Goal: Register for event/course

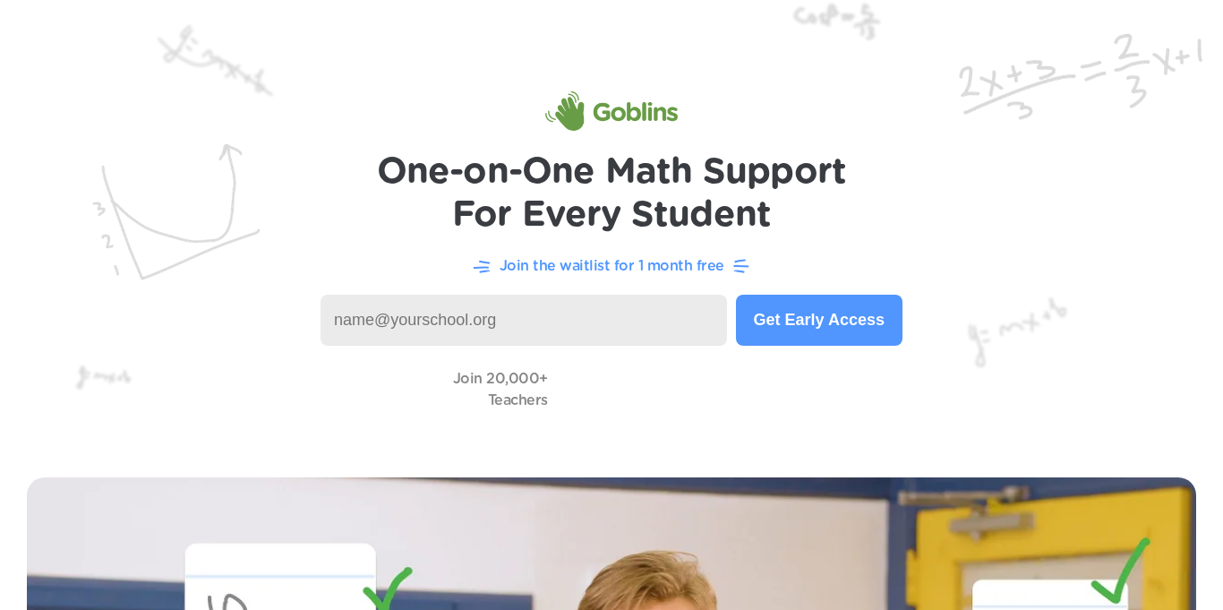
type input "G"
type input "gjnor127@learner.dvusd.org"
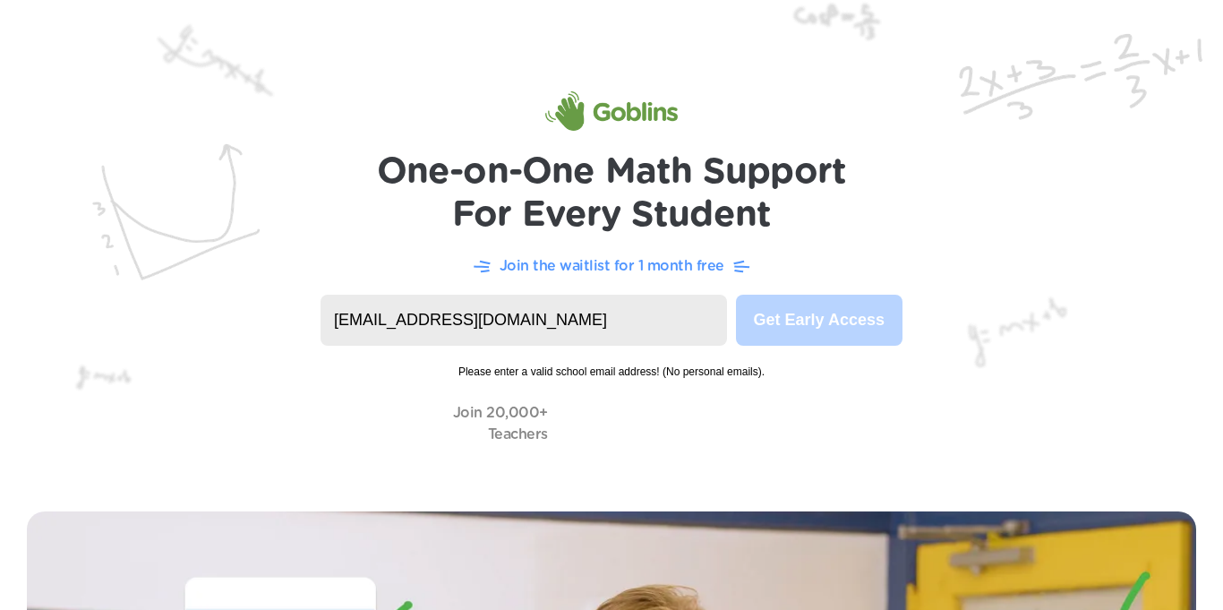
click at [646, 314] on input "gjnor127@learner.dvusd.org" at bounding box center [524, 320] width 406 height 51
click at [642, 316] on input "gjnor127@learner.dvusd.org" at bounding box center [524, 319] width 406 height 51
click at [677, 308] on input "gjnor127@learner.dvusd.org" at bounding box center [524, 319] width 406 height 51
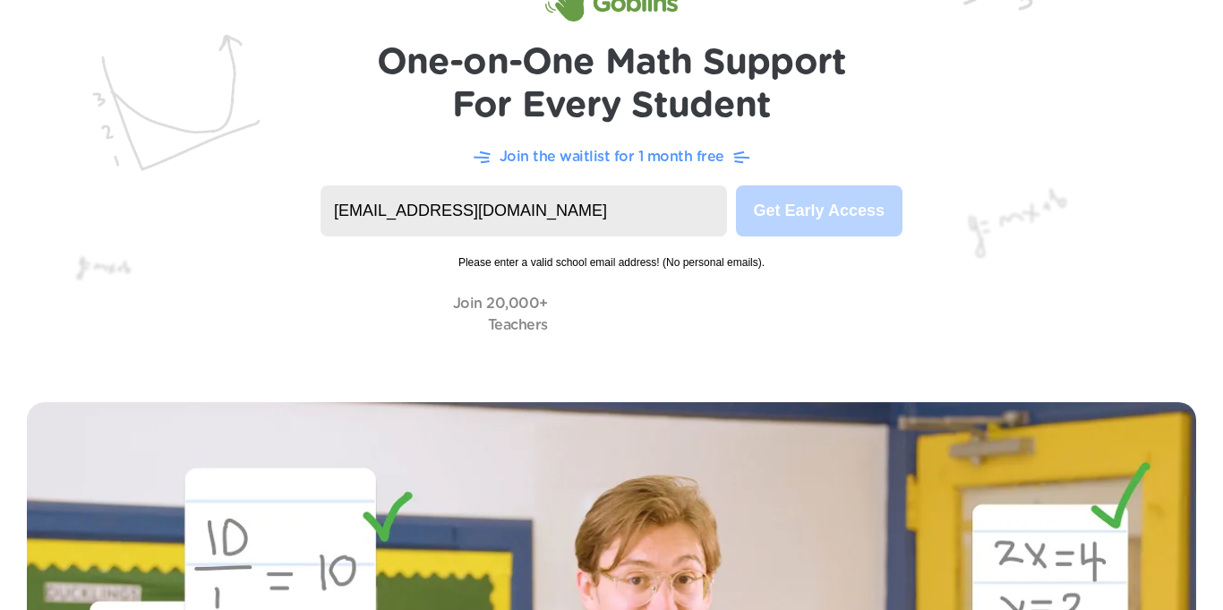
scroll to position [110, 0]
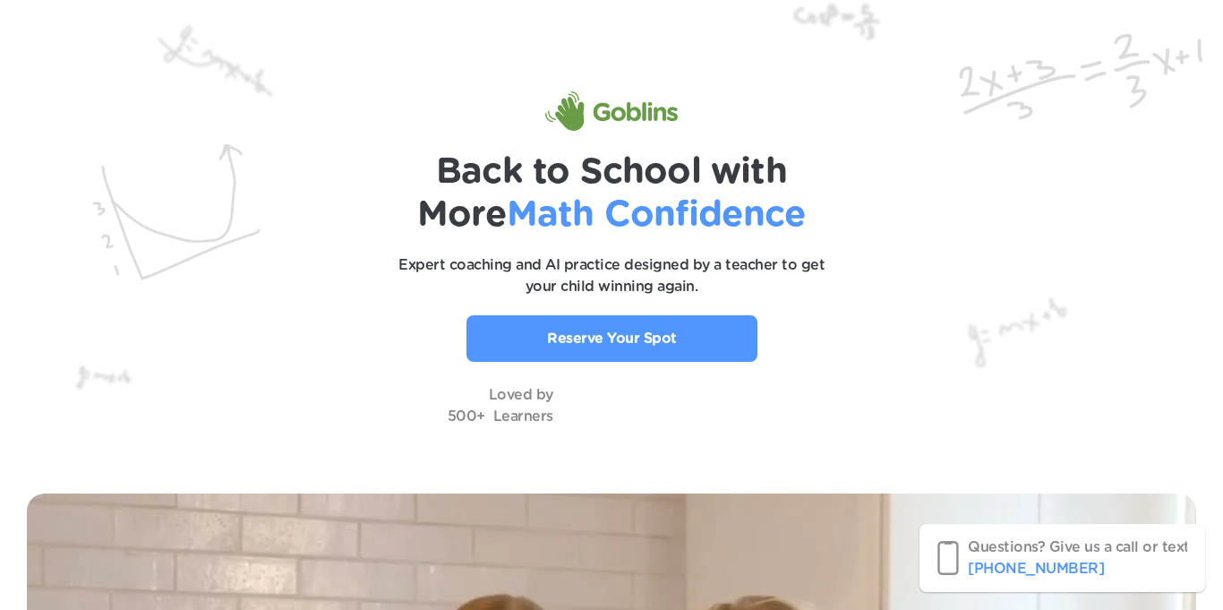
click at [591, 343] on p "Reserve Your Spot" at bounding box center [612, 338] width 130 height 21
